Goal: Navigation & Orientation: Find specific page/section

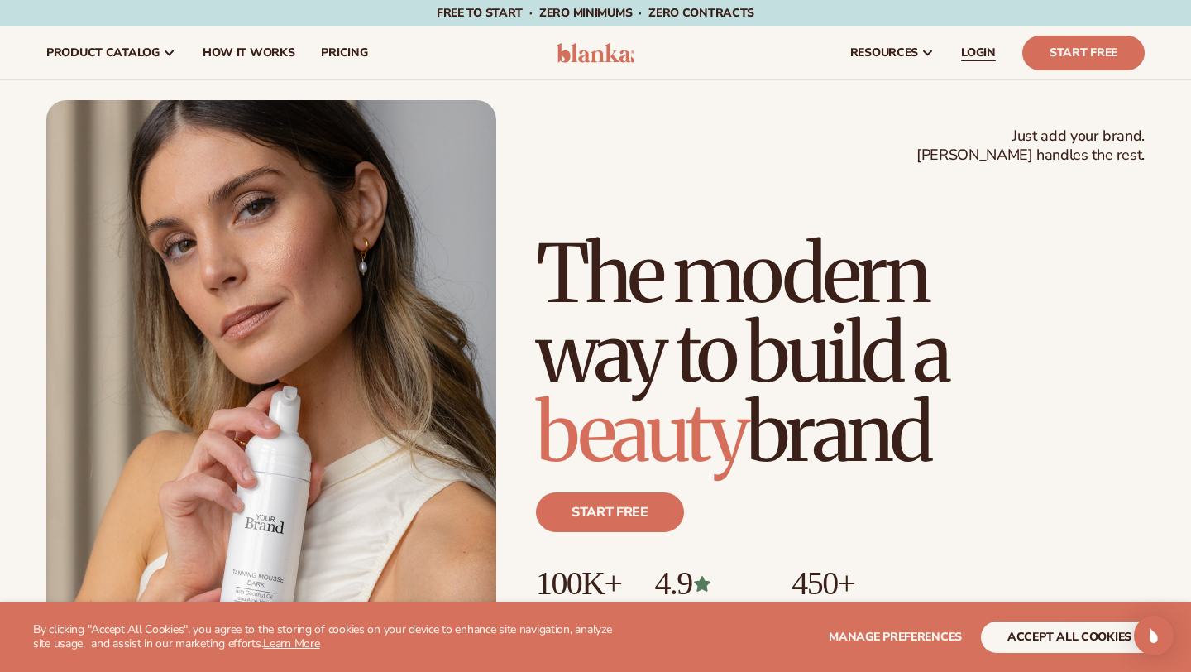
click at [991, 55] on span "LOGIN" at bounding box center [978, 52] width 35 height 13
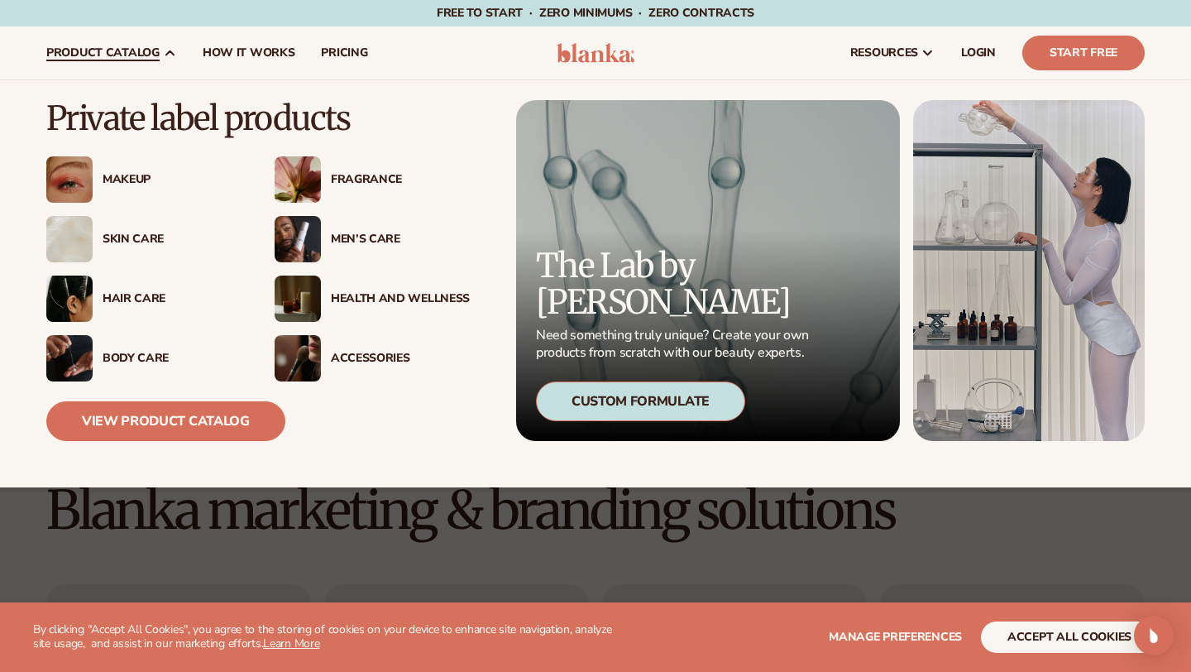
click at [155, 300] on div "Hair Care" at bounding box center [172, 299] width 139 height 14
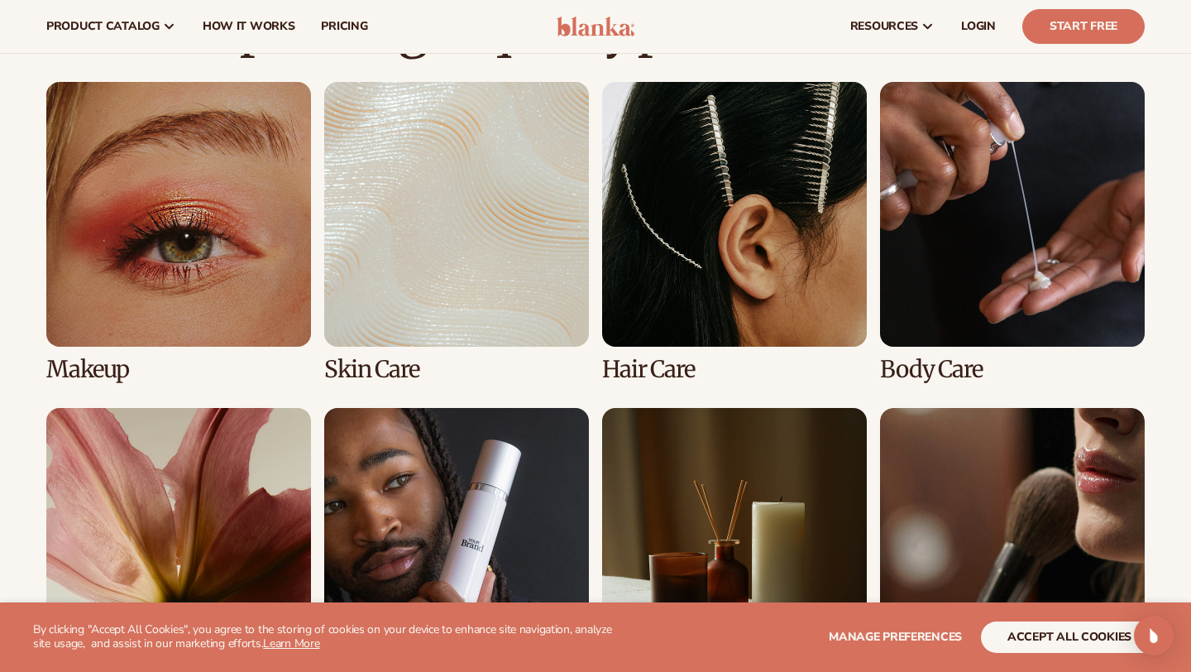
scroll to position [1165, 0]
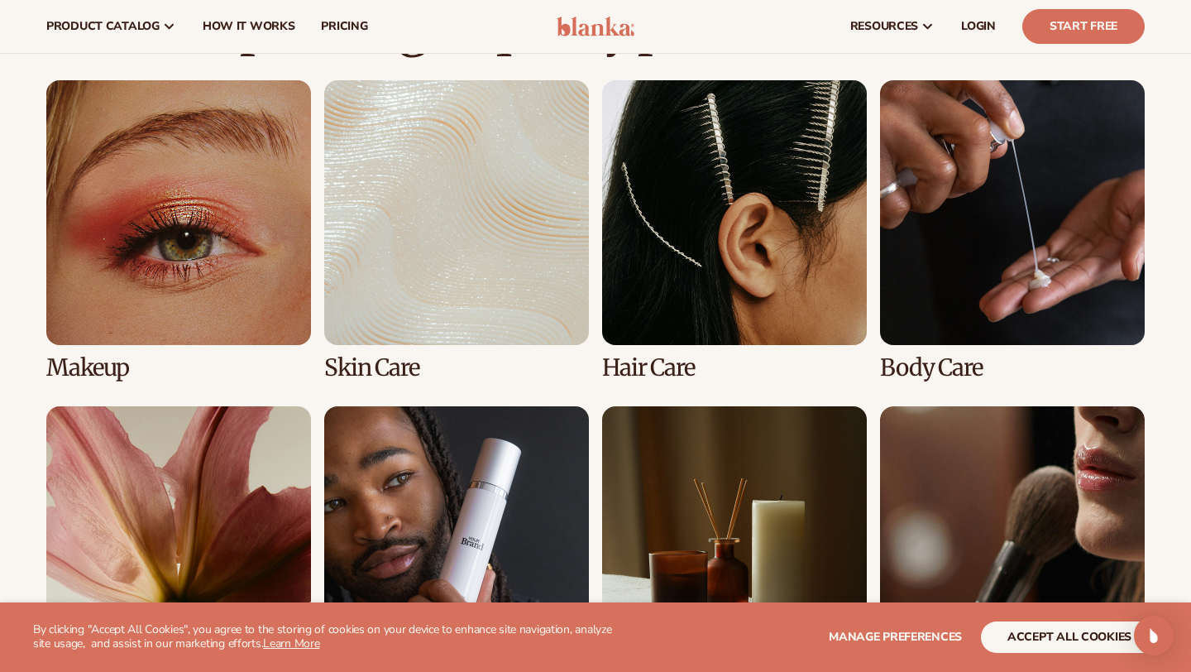
click at [691, 262] on link "3 / 8" at bounding box center [734, 230] width 265 height 300
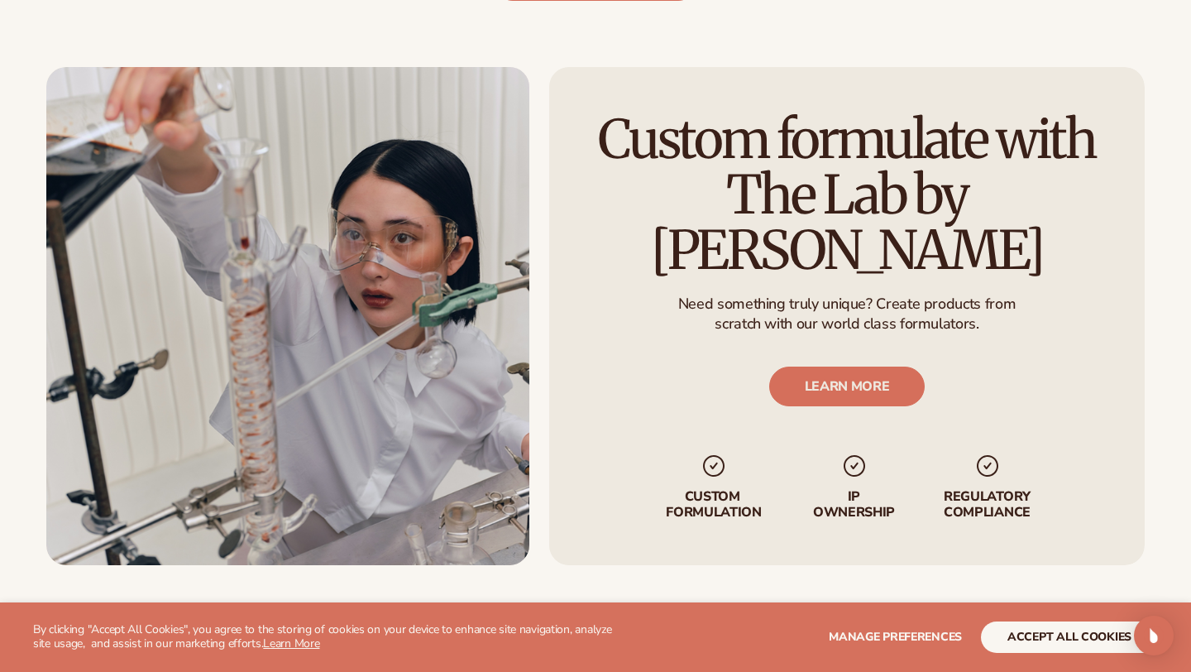
scroll to position [1992, 0]
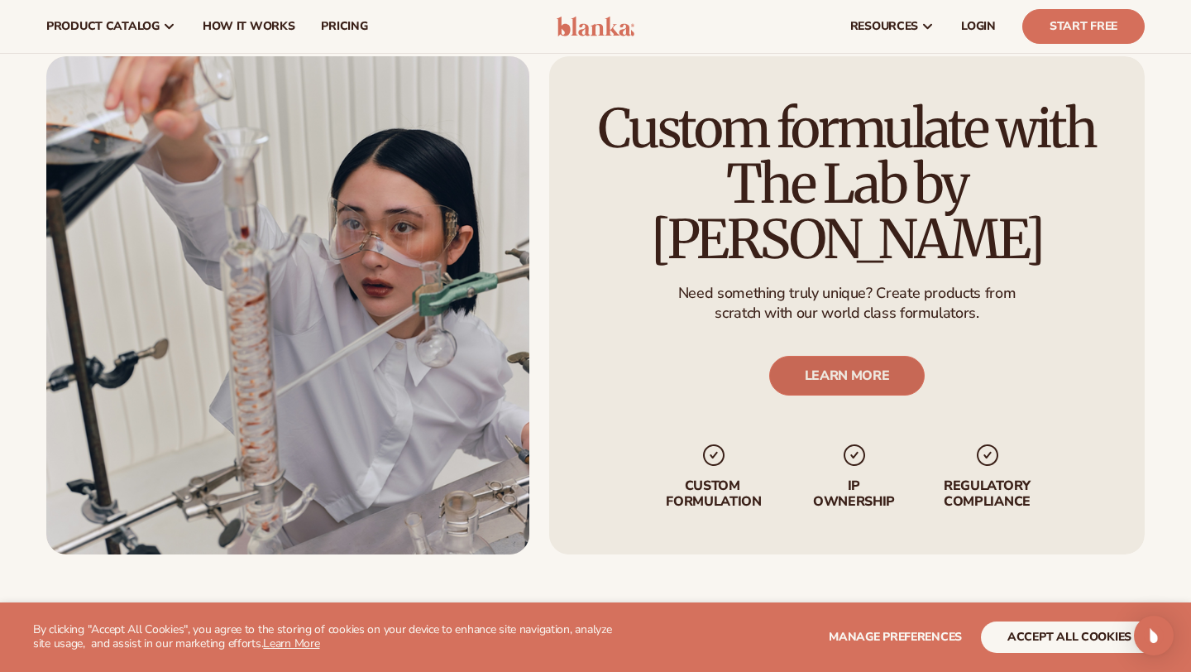
click at [860, 358] on link "LEARN MORE" at bounding box center [847, 376] width 156 height 40
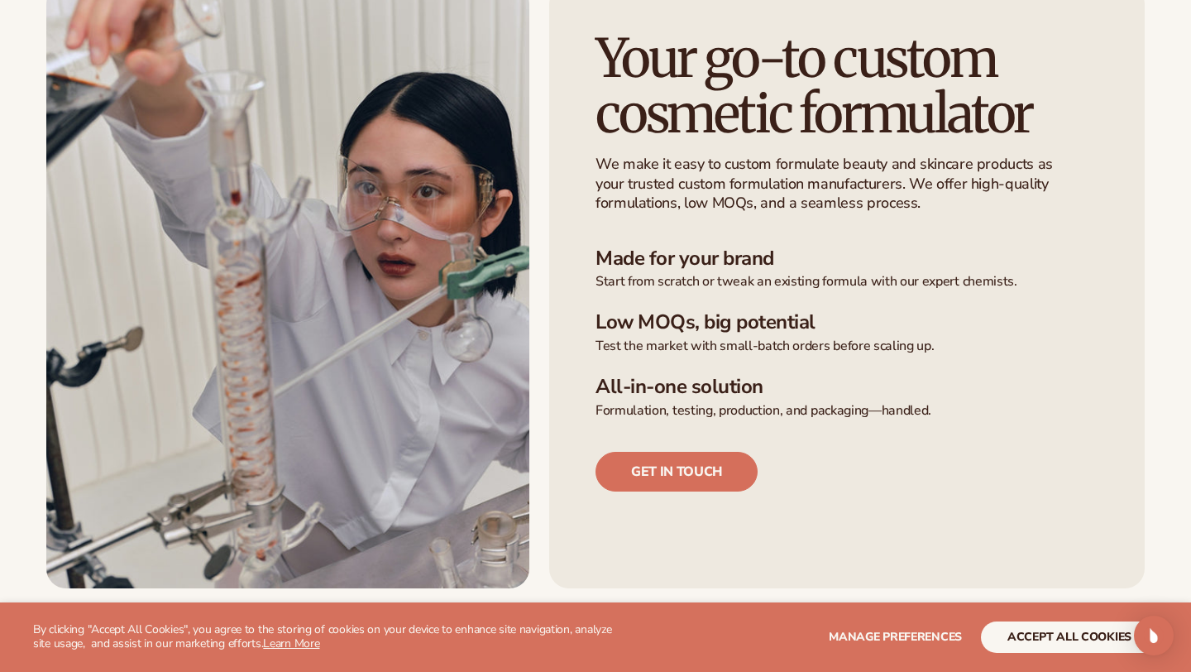
scroll to position [401, 0]
click at [702, 468] on link "Get in touch" at bounding box center [677, 471] width 162 height 40
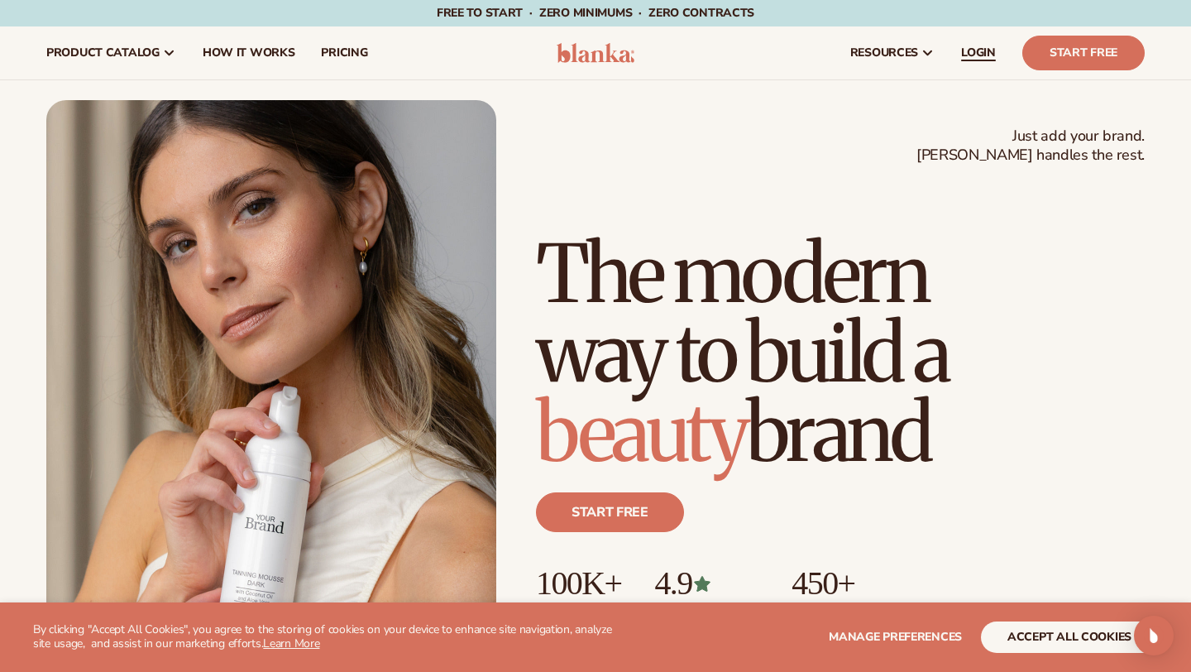
click at [982, 58] on span "LOGIN" at bounding box center [978, 52] width 35 height 13
